Goal: Transaction & Acquisition: Purchase product/service

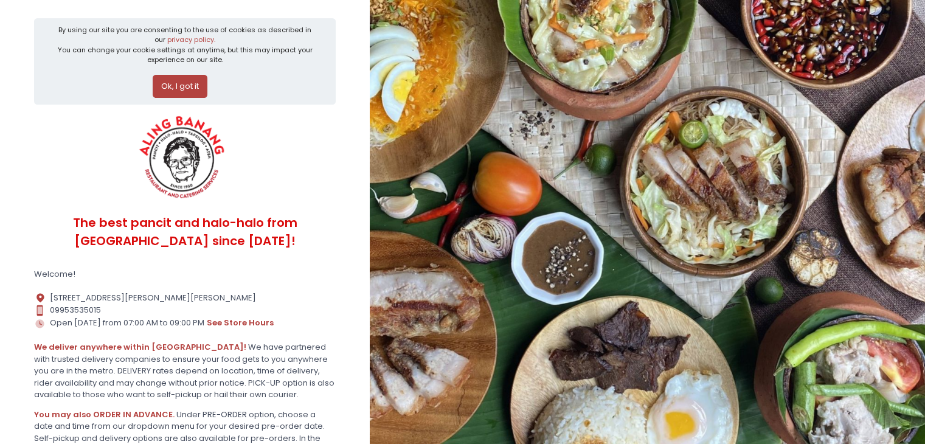
click at [178, 85] on button "Ok, I got it" at bounding box center [180, 86] width 55 height 23
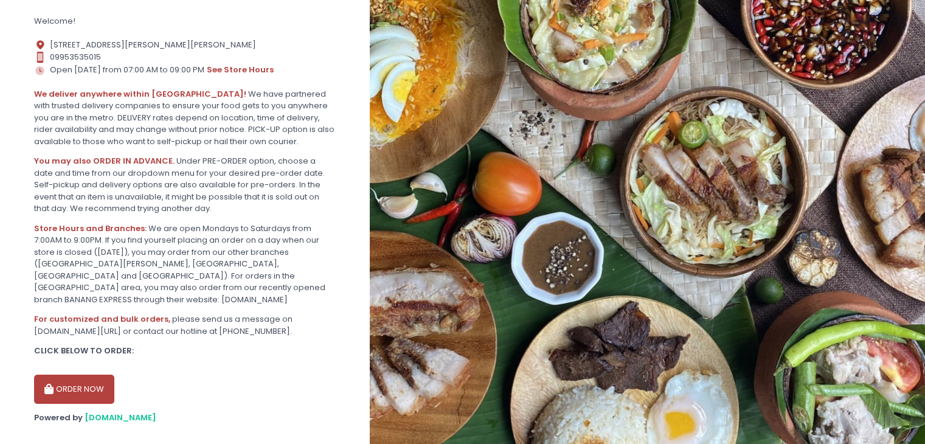
scroll to position [179, 0]
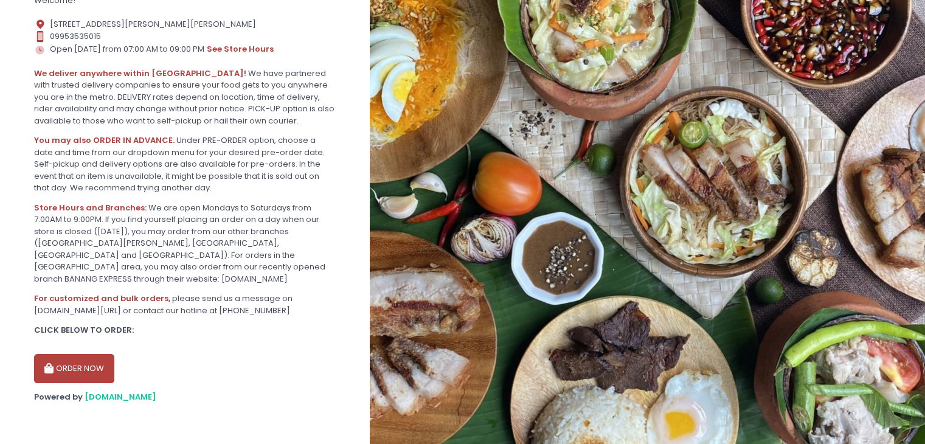
click at [73, 373] on button "ORDER NOW" at bounding box center [74, 368] width 80 height 29
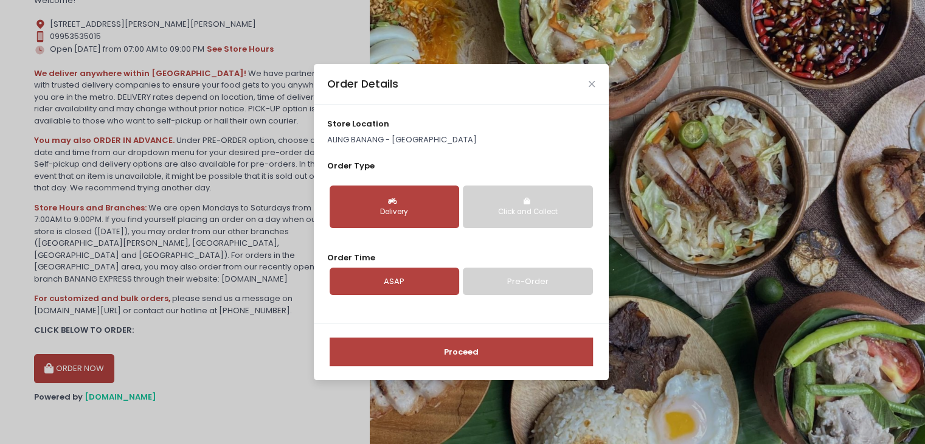
click at [511, 290] on link "Pre-Order" at bounding box center [528, 282] width 130 height 28
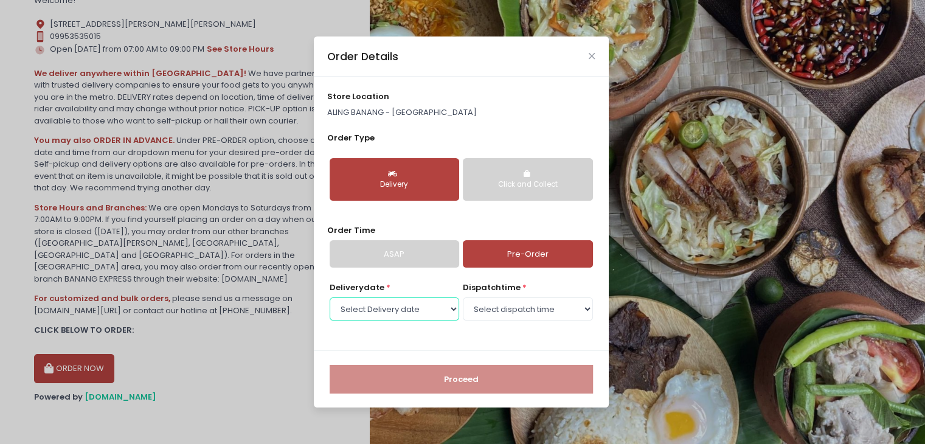
click at [426, 303] on select "Select Delivery date [DATE] [DATE] [DATE] [DATE] [DATE] [DATE] [DATE]" at bounding box center [395, 309] width 130 height 23
select select "[DATE]"
click at [330, 298] on select "Select Delivery date [DATE] [DATE] [DATE] [DATE] [DATE] [DATE] [DATE]" at bounding box center [395, 309] width 130 height 23
click at [522, 312] on select "Select dispatch time 07:00 AM - 07:30 AM 07:30 AM - 08:00 AM 08:00 AM - 08:30 A…" at bounding box center [528, 309] width 130 height 23
click at [463, 298] on select "Select dispatch time 07:00 AM - 07:30 AM 07:30 AM - 08:00 AM 08:00 AM - 08:30 A…" at bounding box center [528, 309] width 130 height 23
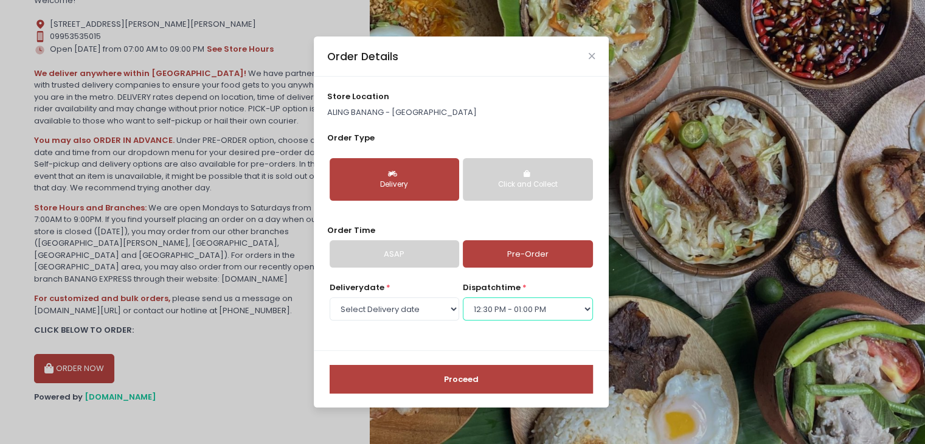
click at [492, 310] on select "Select dispatch time 07:00 AM - 07:30 AM 07:30 AM - 08:00 AM 08:00 AM - 08:30 A…" at bounding box center [528, 309] width 130 height 23
select select "13:00"
click at [463, 298] on select "Select dispatch time 07:00 AM - 07:30 AM 07:30 AM - 08:00 AM 08:00 AM - 08:30 A…" at bounding box center [528, 309] width 130 height 23
click at [440, 374] on button "Proceed" at bounding box center [461, 379] width 263 height 29
